Goal: Communication & Community: Connect with others

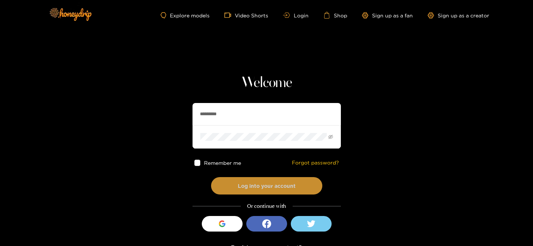
click at [231, 178] on button "Log into your account" at bounding box center [266, 185] width 111 height 17
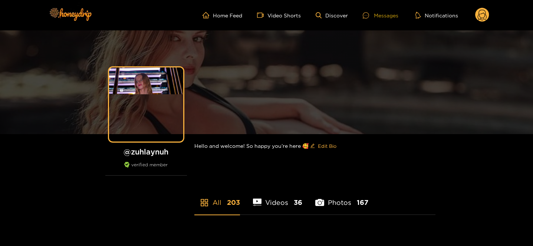
click at [368, 16] on icon at bounding box center [366, 15] width 6 height 6
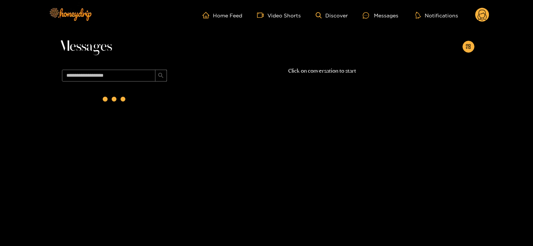
click at [142, 95] on div at bounding box center [114, 101] width 111 height 32
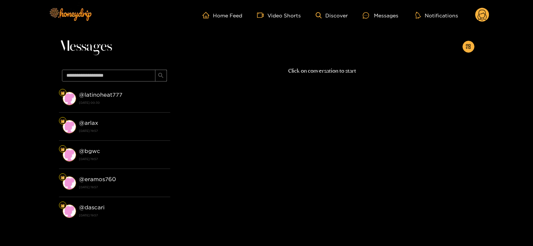
click at [142, 95] on div "@ latinoheat777 [DATE] 00:30" at bounding box center [122, 98] width 87 height 17
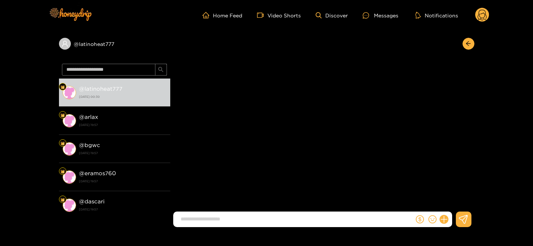
click at [210, 222] on input at bounding box center [295, 219] width 237 height 12
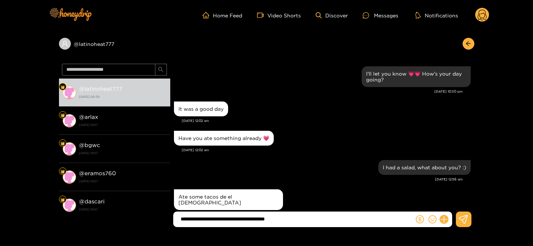
scroll to position [728, 0]
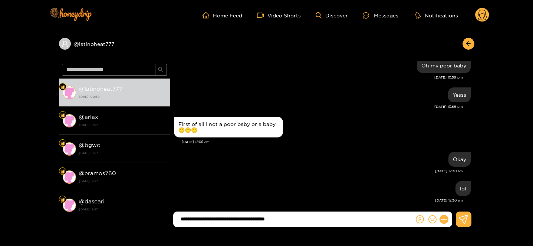
type input "**********"
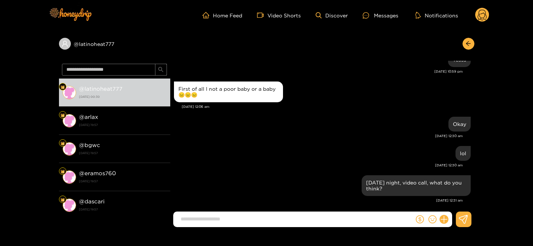
click at [478, 16] on circle at bounding box center [482, 15] width 14 height 14
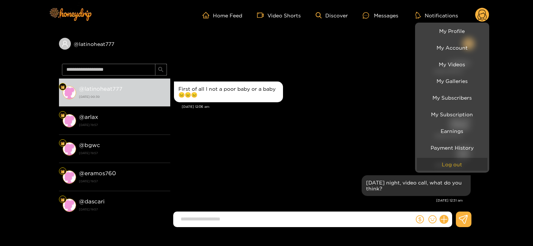
click at [447, 170] on button "Log out" at bounding box center [452, 164] width 70 height 13
